Goal: Information Seeking & Learning: Learn about a topic

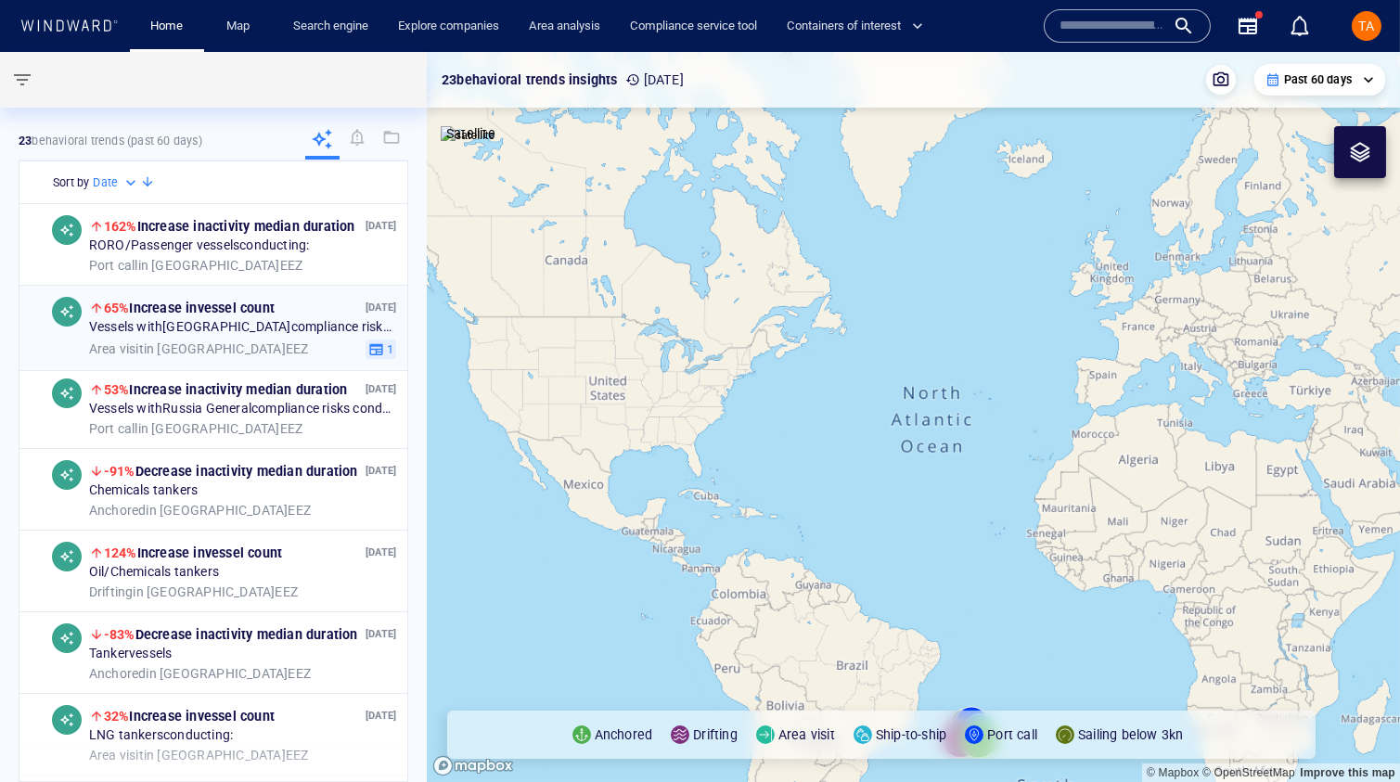
click at [254, 352] on div "Area visit in [GEOGRAPHIC_DATA] [GEOGRAPHIC_DATA]" at bounding box center [223, 349] width 269 height 17
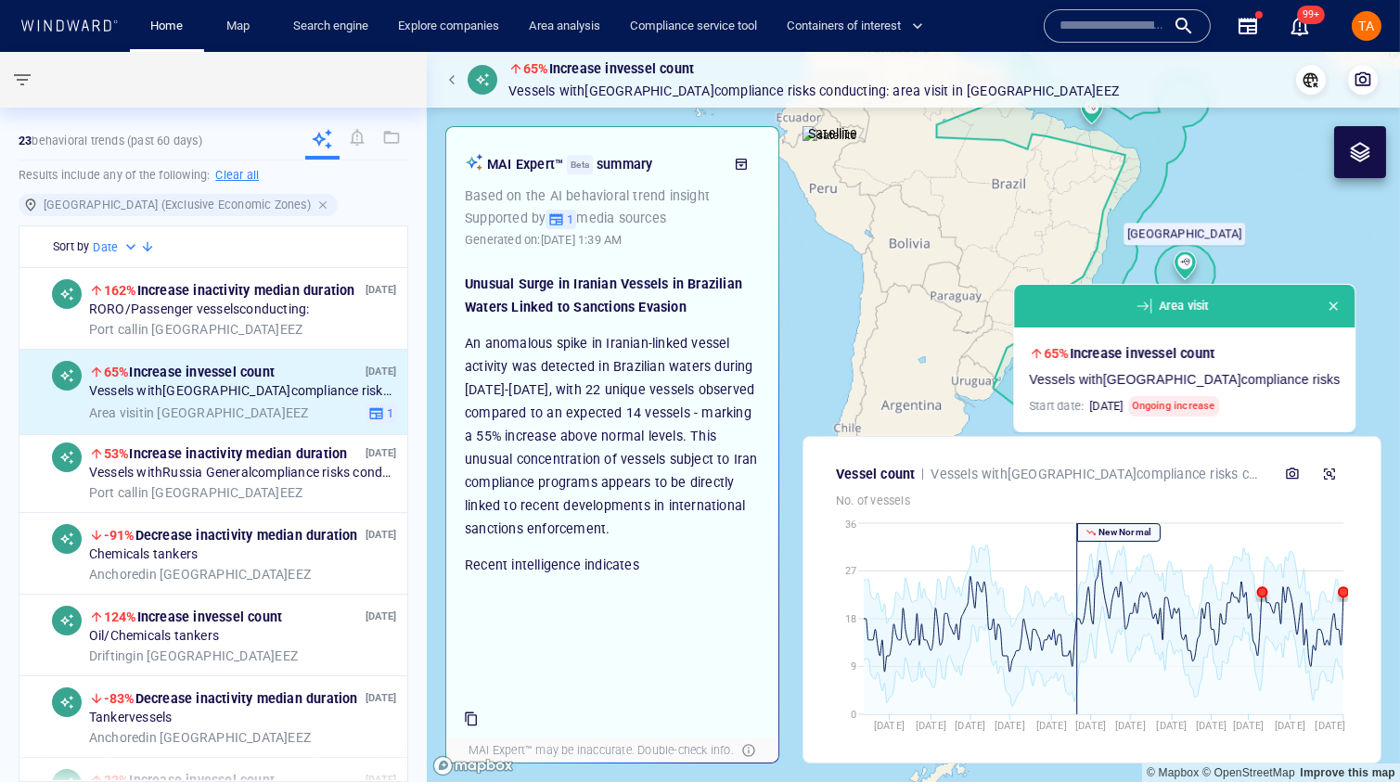
click at [316, 202] on div at bounding box center [324, 205] width 17 height 17
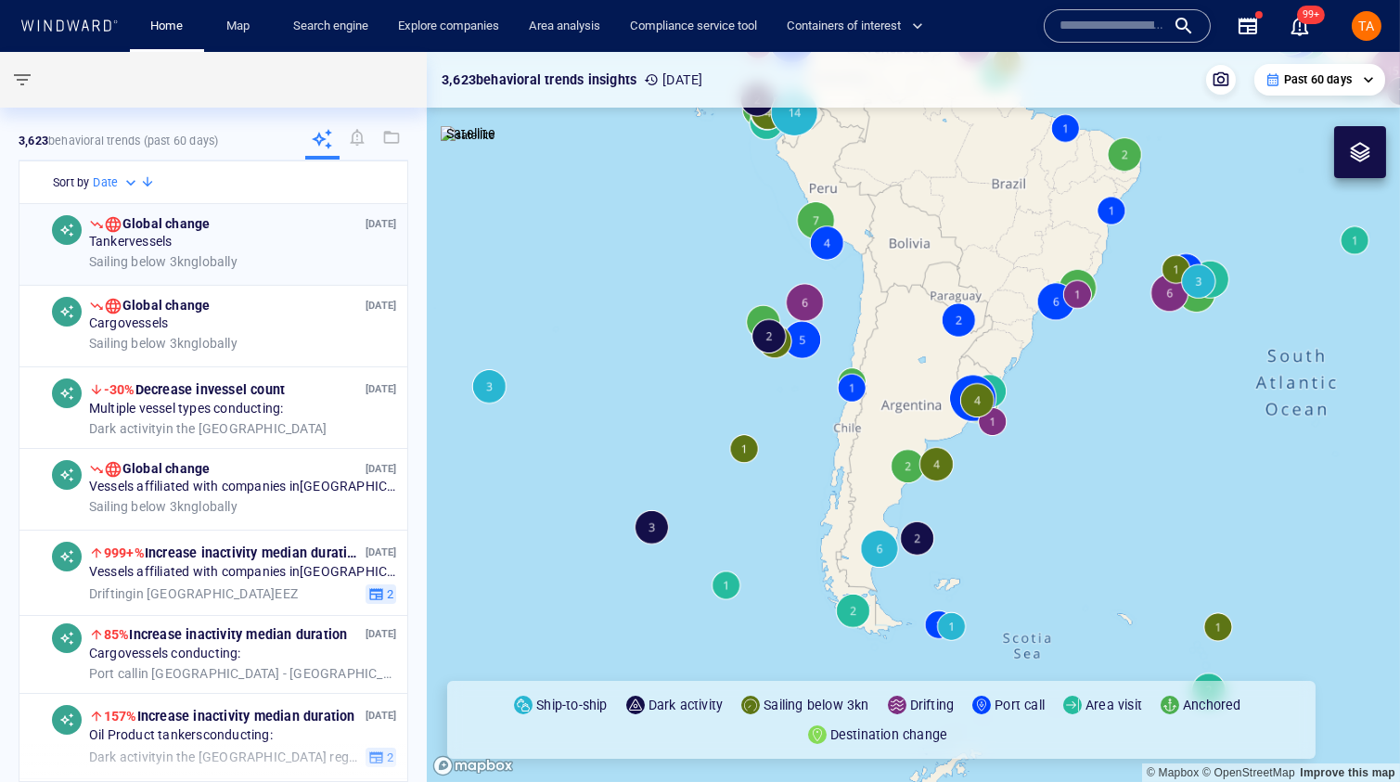
click at [246, 245] on div "Tanker vessels" at bounding box center [242, 242] width 307 height 17
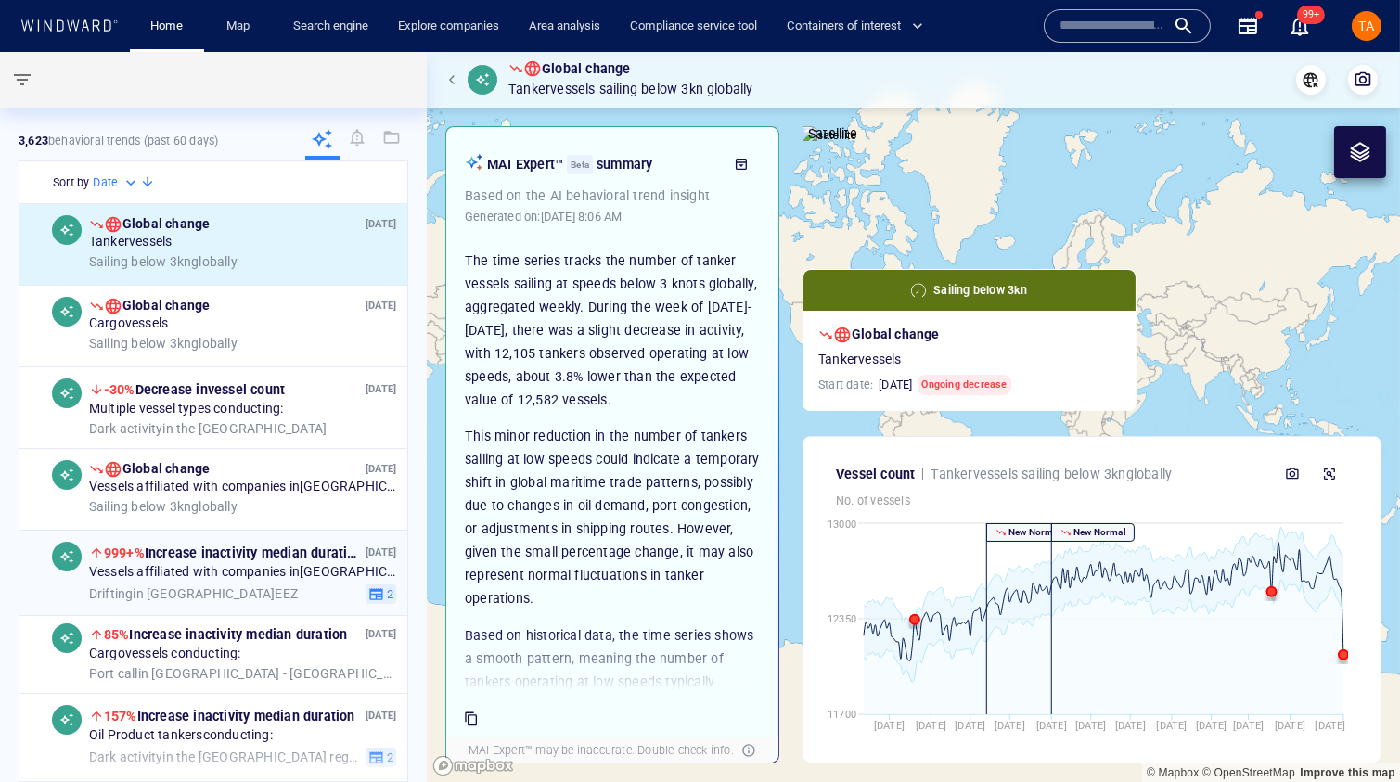
click at [220, 593] on span "Drifting in [GEOGRAPHIC_DATA] EEZ" at bounding box center [193, 594] width 209 height 17
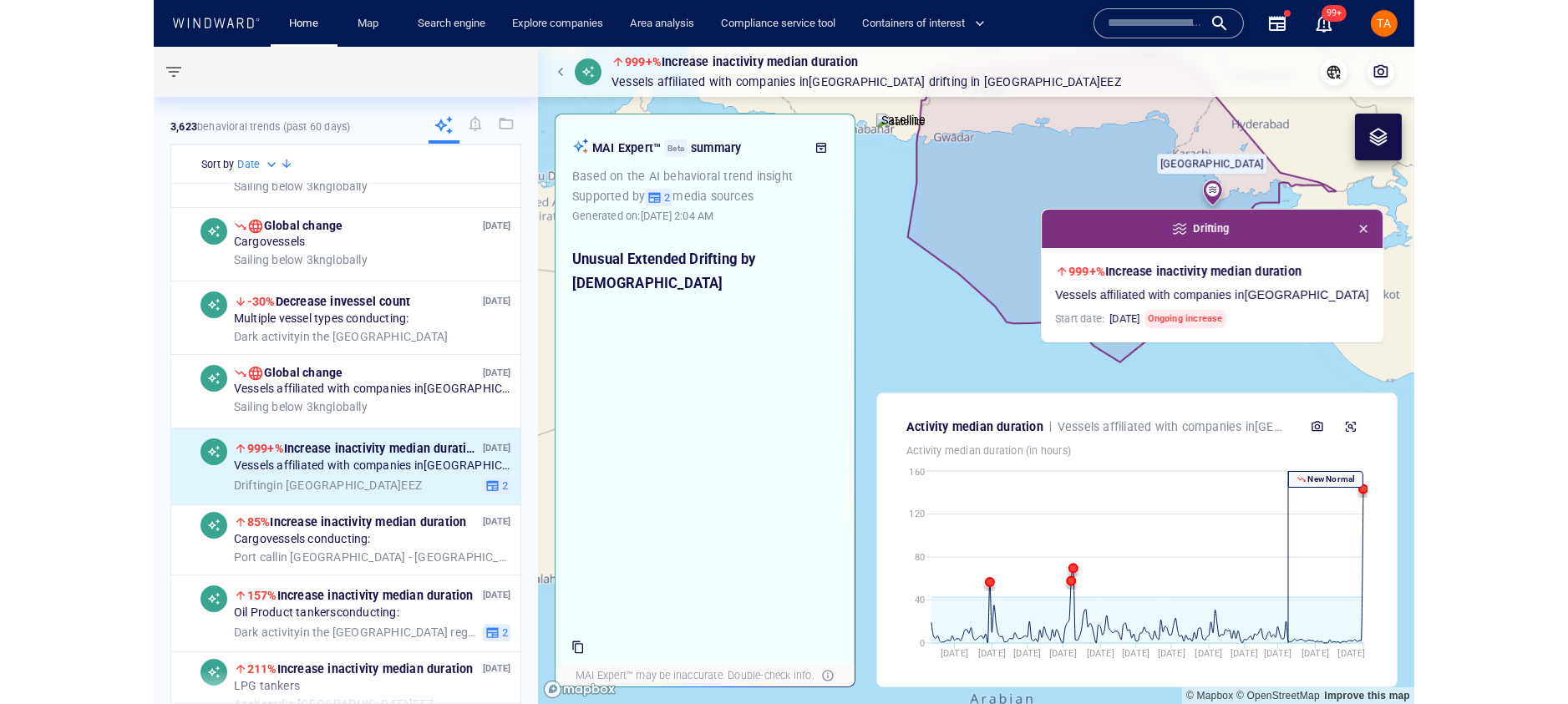
scroll to position [76, 0]
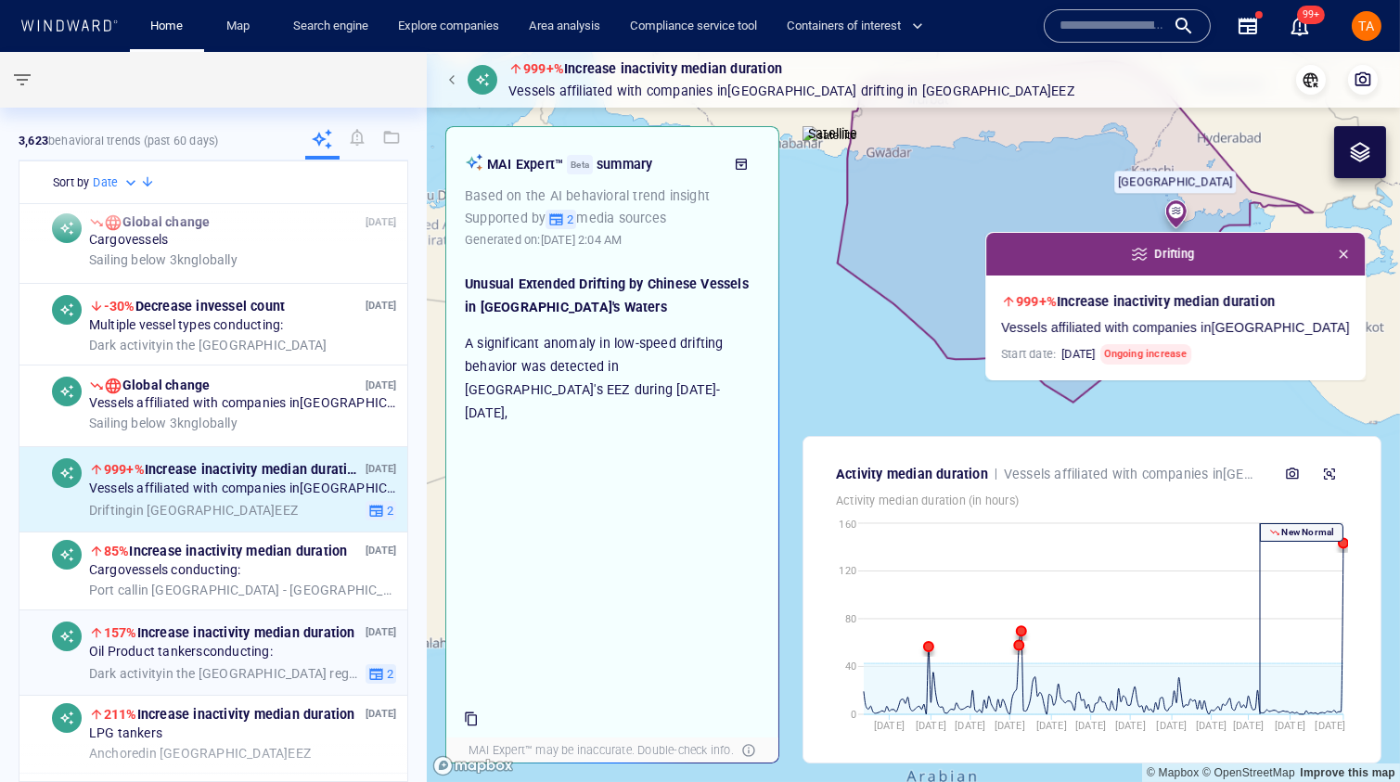
click at [274, 665] on span "Dark activity in the [GEOGRAPHIC_DATA] region" at bounding box center [223, 673] width 269 height 17
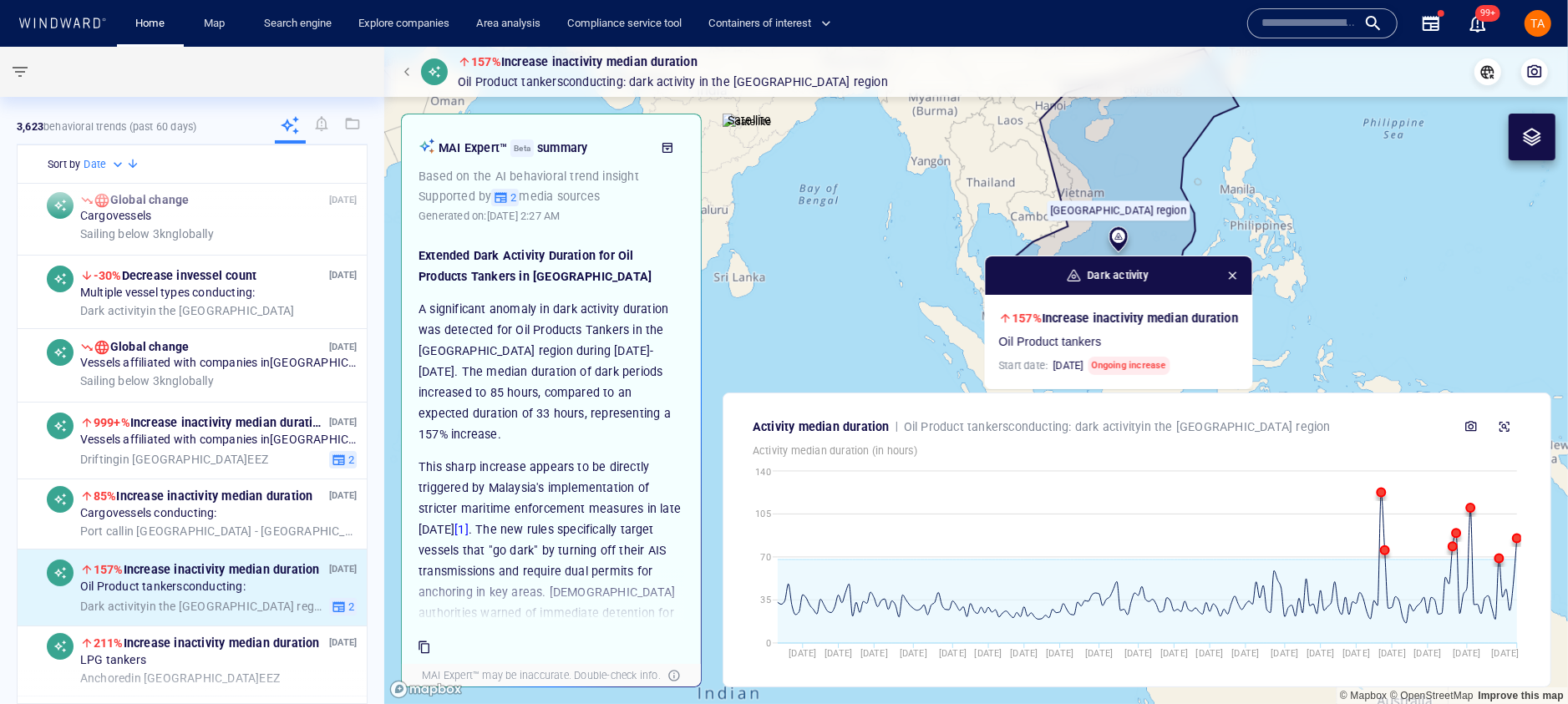
scroll to position [151, 0]
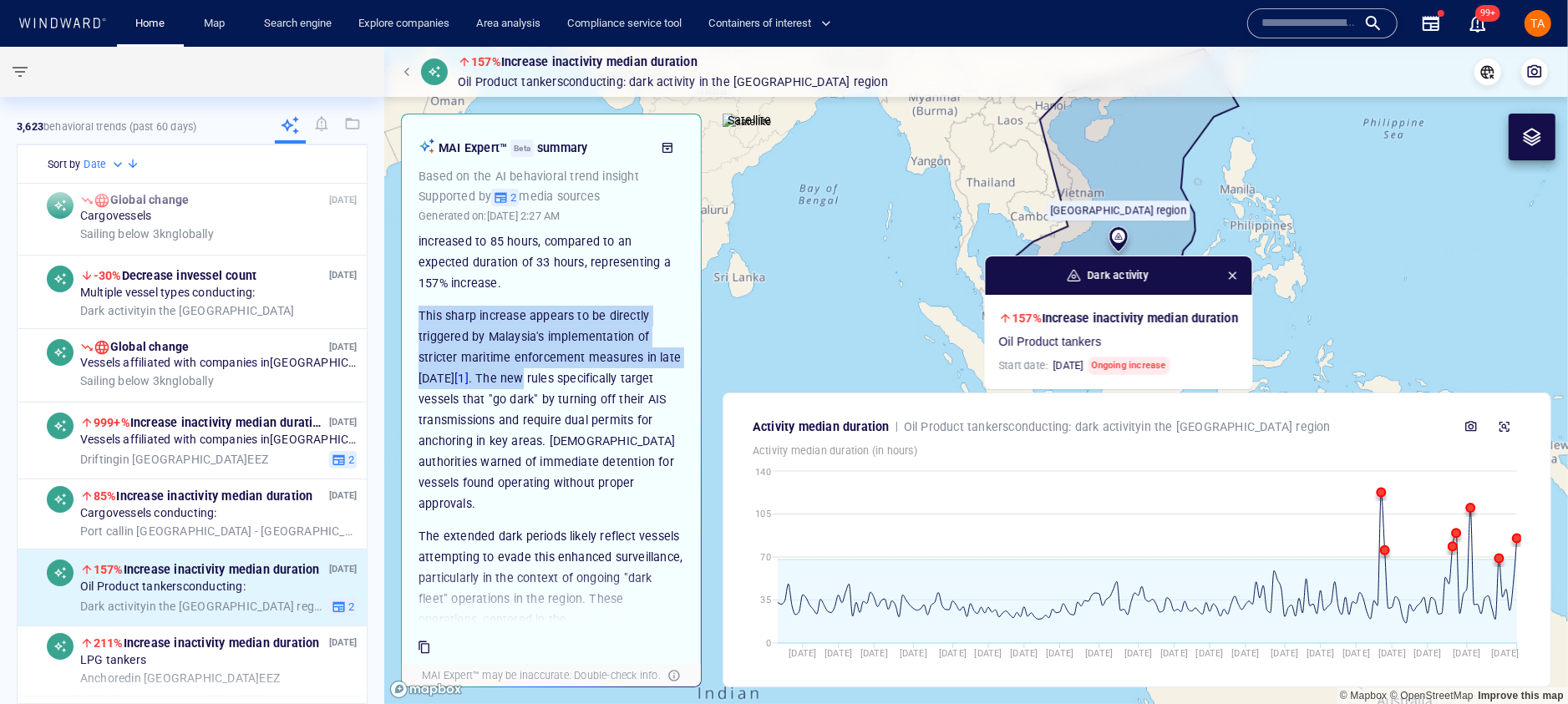
drag, startPoint x: 415, startPoint y: 314, endPoint x: 562, endPoint y: 373, distance: 158.4
click at [562, 373] on div "Extended Dark Activity Duration for Oil Products Tankers in [GEOGRAPHIC_DATA] A…" at bounding box center [552, 428] width 283 height 389
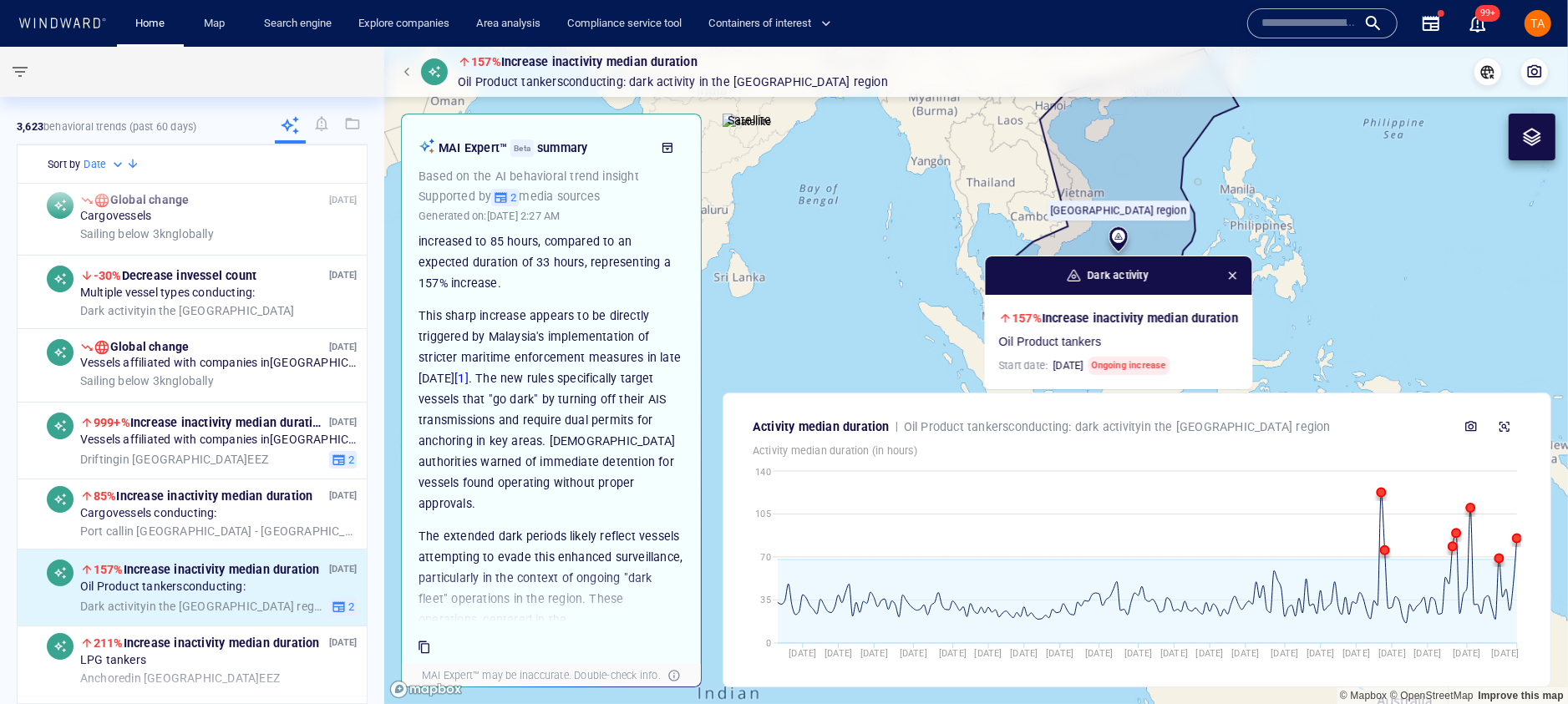
click at [536, 459] on p "This sharp increase appears to be directly triggered by Malaysia's implementati…" at bounding box center [551, 411] width 266 height 209
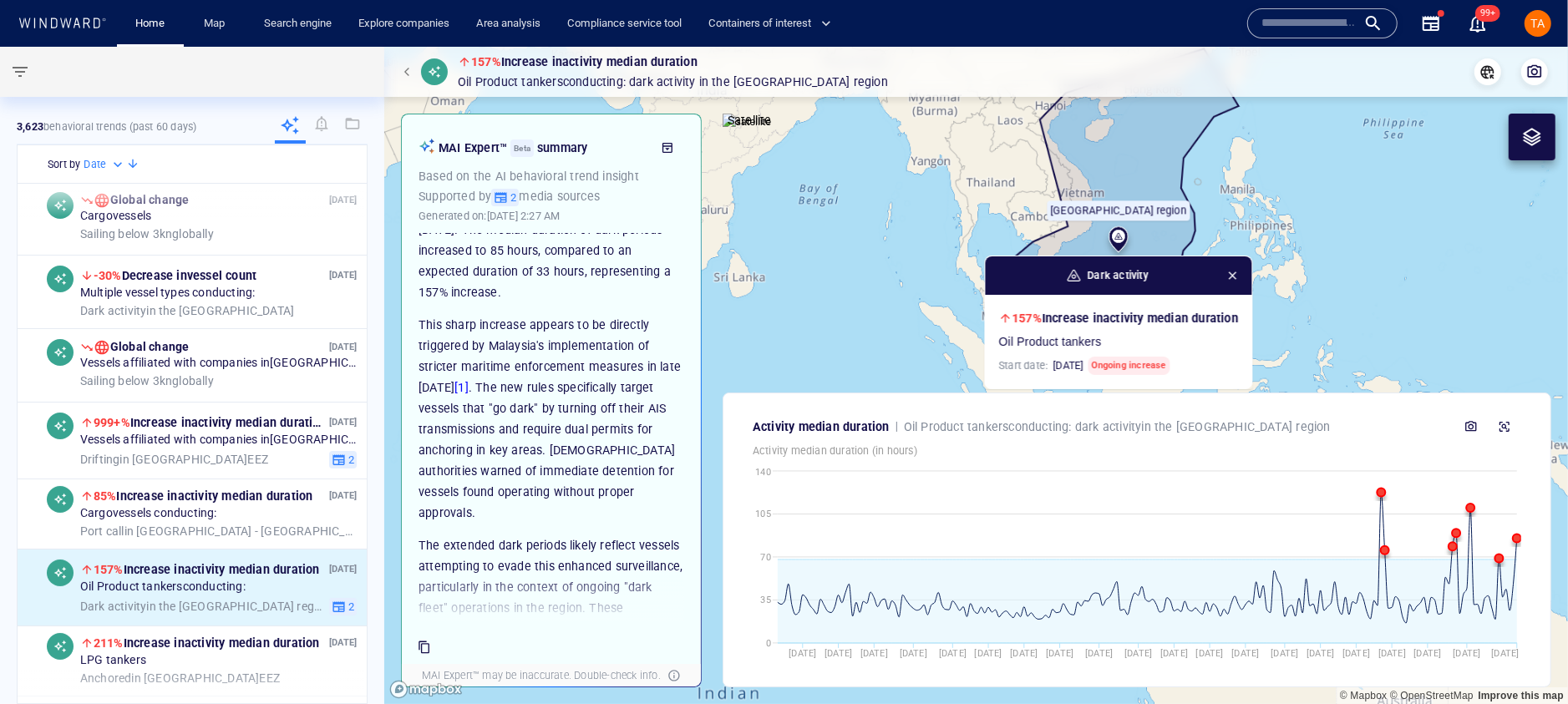
scroll to position [0, 0]
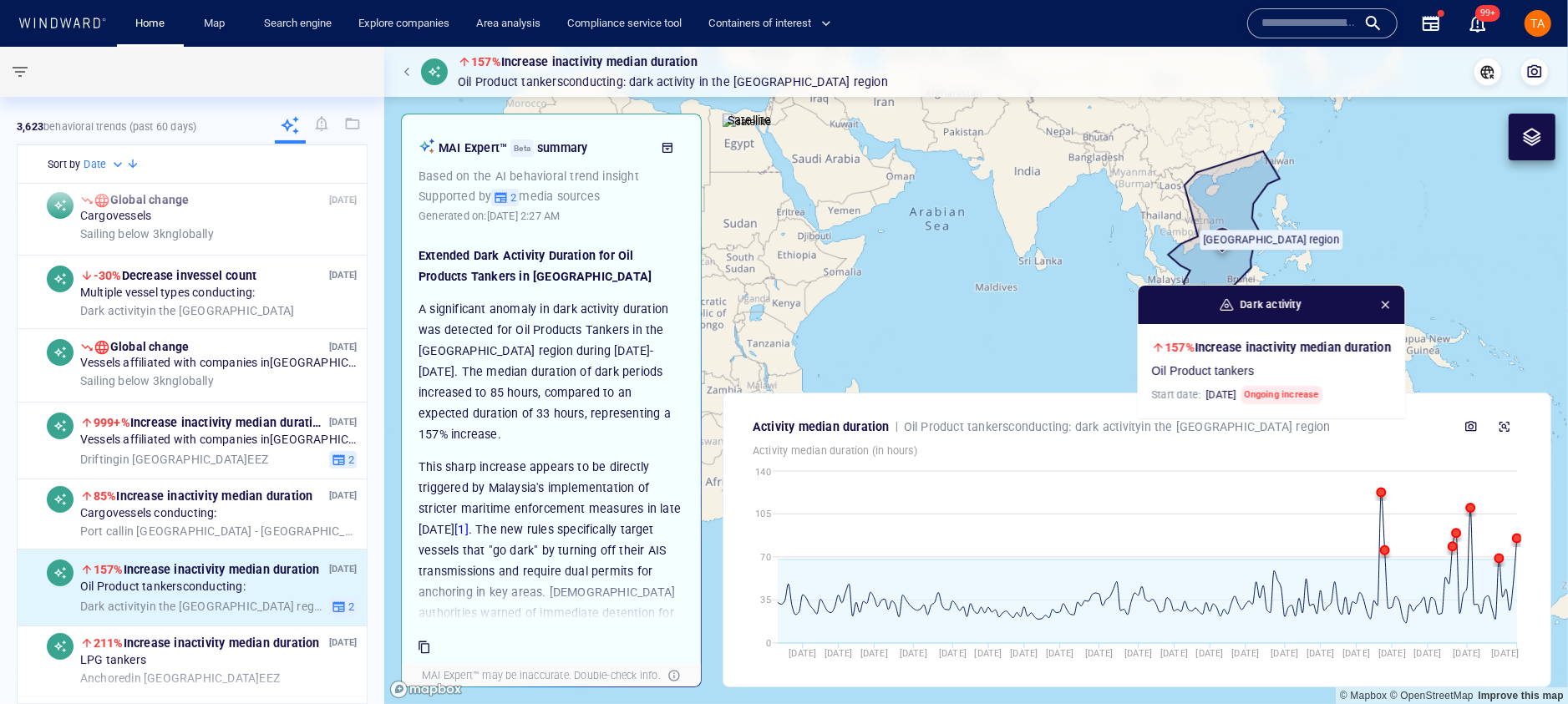
drag, startPoint x: 1394, startPoint y: 230, endPoint x: 1441, endPoint y: 259, distance: 55.2
click at [1259, 259] on canvas "Map" at bounding box center [976, 375] width 1184 height 657
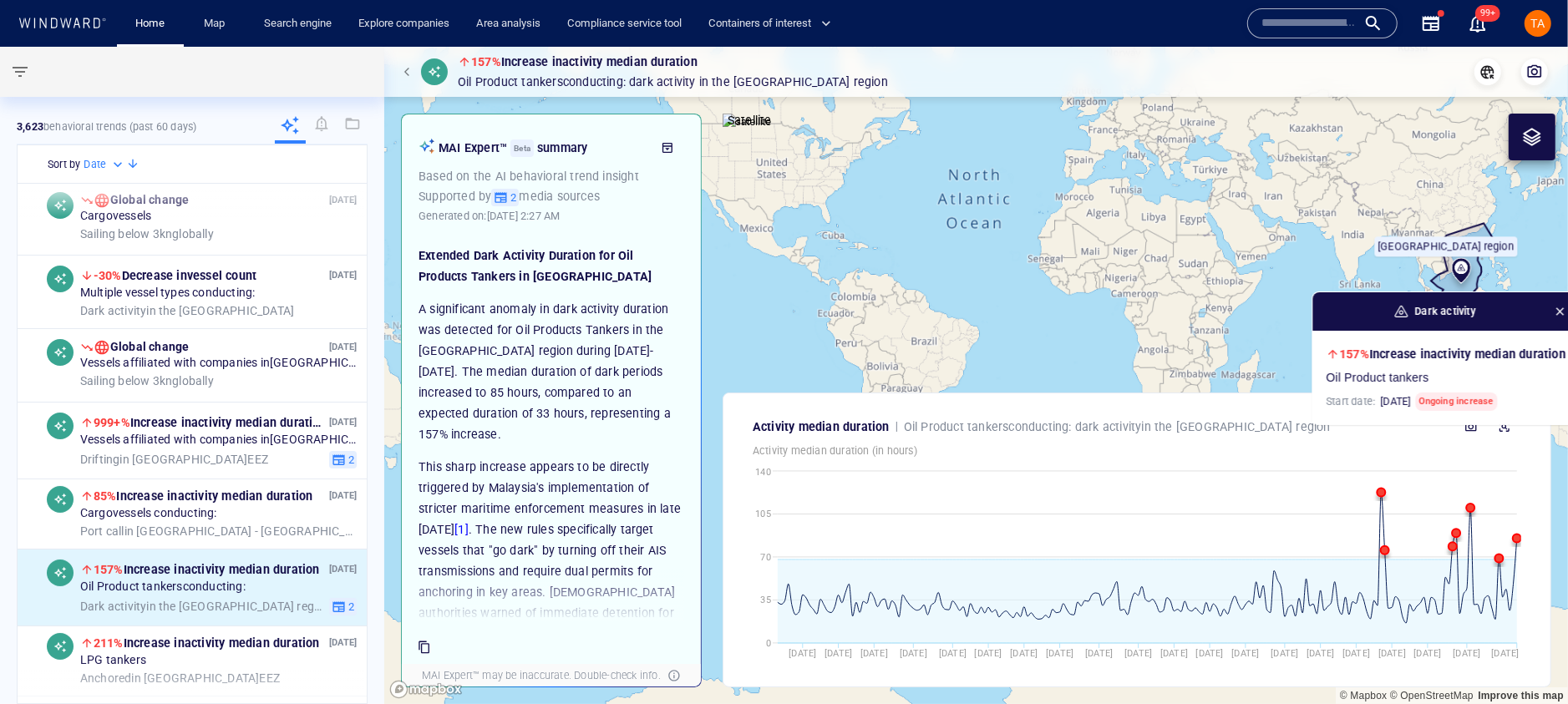
drag, startPoint x: 1077, startPoint y: 268, endPoint x: 1201, endPoint y: 275, distance: 124.2
click at [1201, 275] on canvas "Map" at bounding box center [976, 375] width 1184 height 657
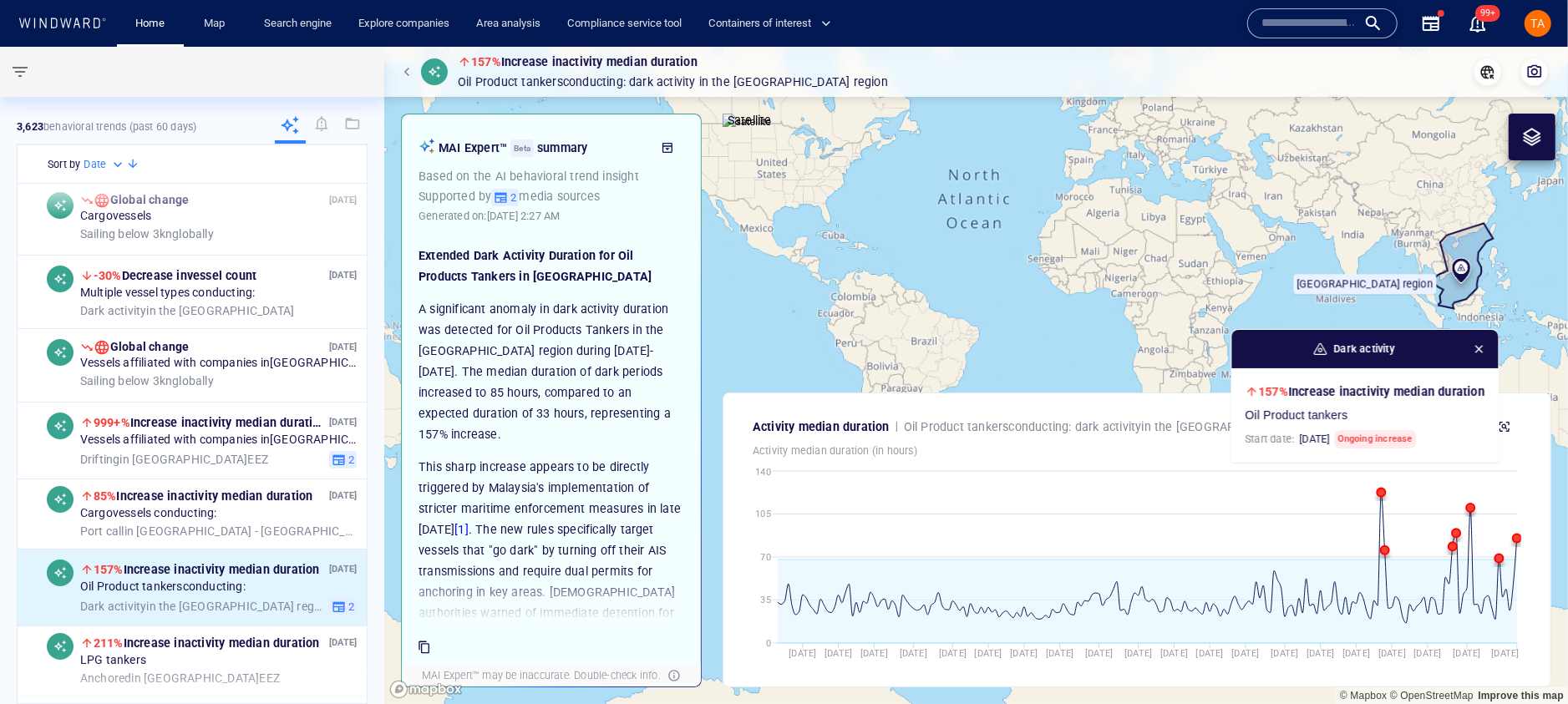
drag, startPoint x: 1077, startPoint y: 212, endPoint x: 1059, endPoint y: 266, distance: 56.9
click at [1059, 266] on canvas "Map" at bounding box center [976, 375] width 1184 height 657
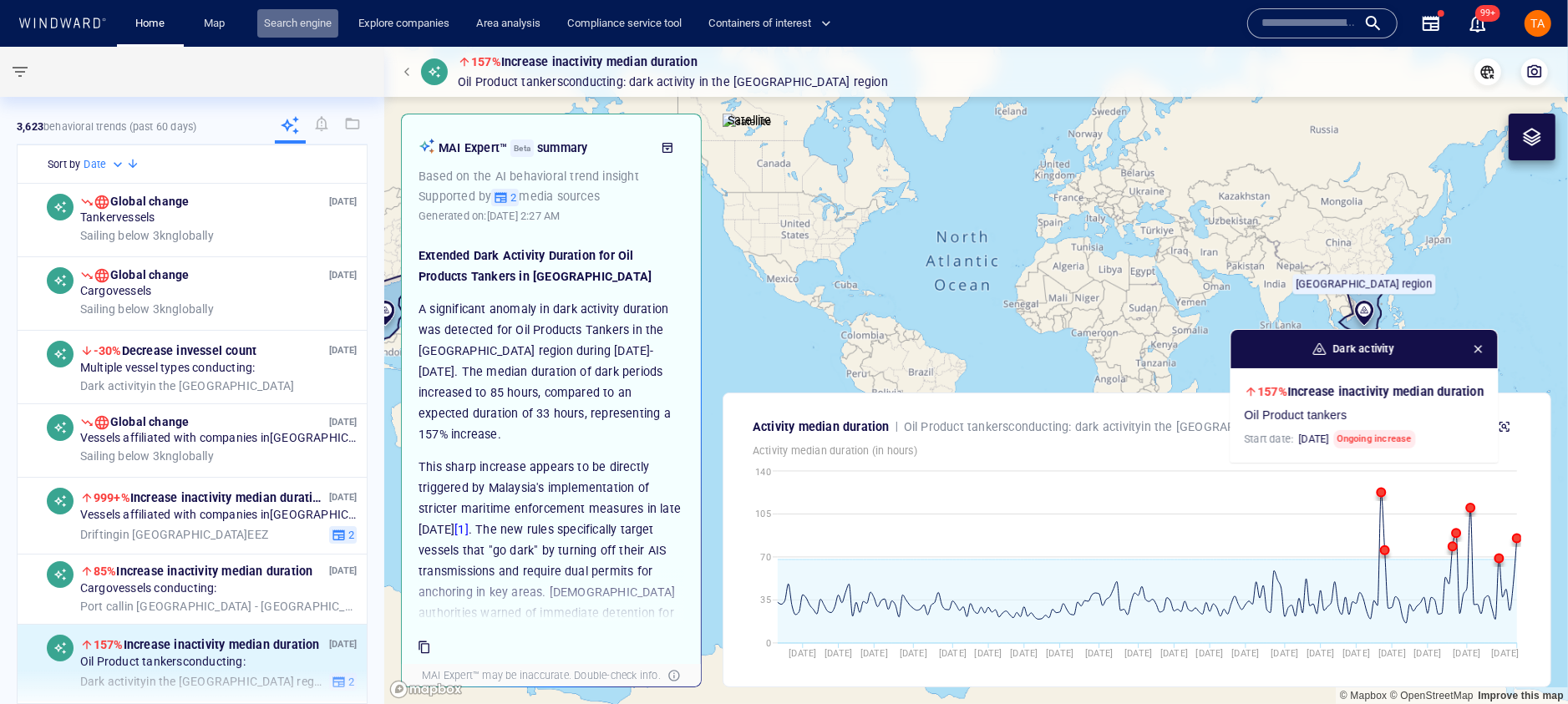
click at [277, 28] on link "Search engine" at bounding box center [298, 23] width 81 height 29
